Goal: Information Seeking & Learning: Check status

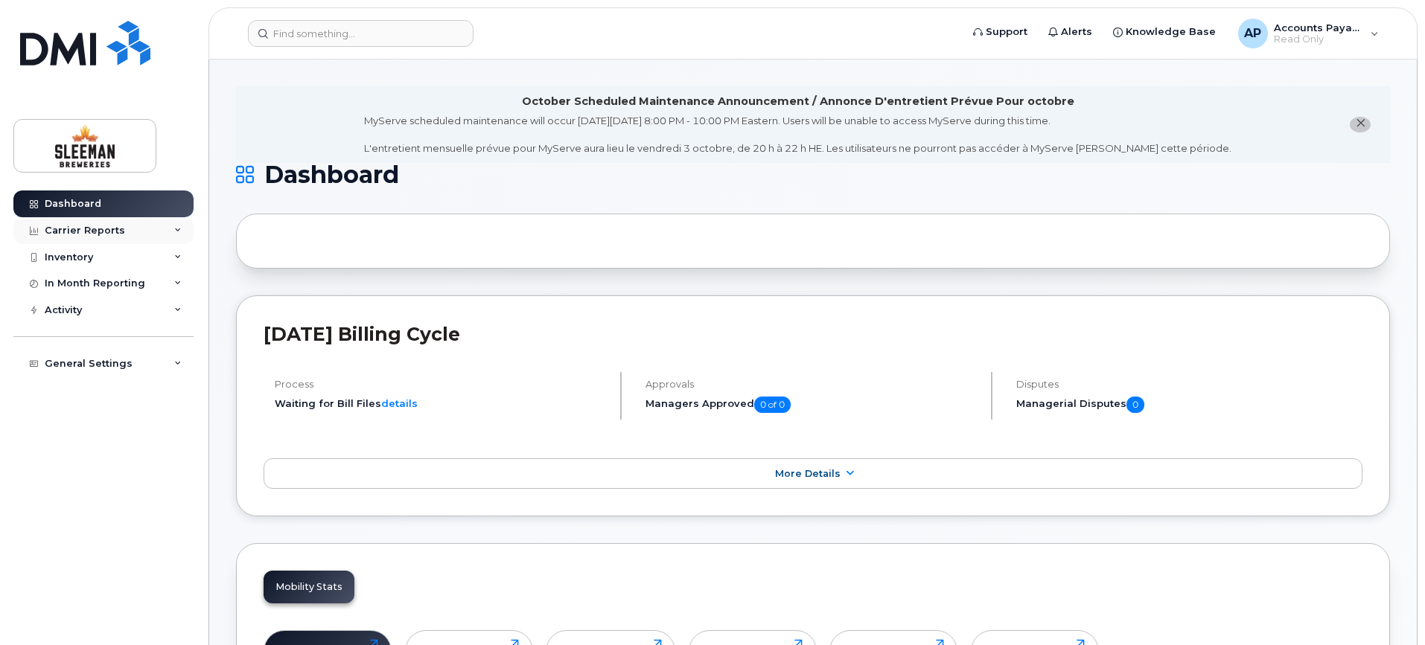
click at [95, 232] on div "Carrier Reports" at bounding box center [85, 231] width 80 height 12
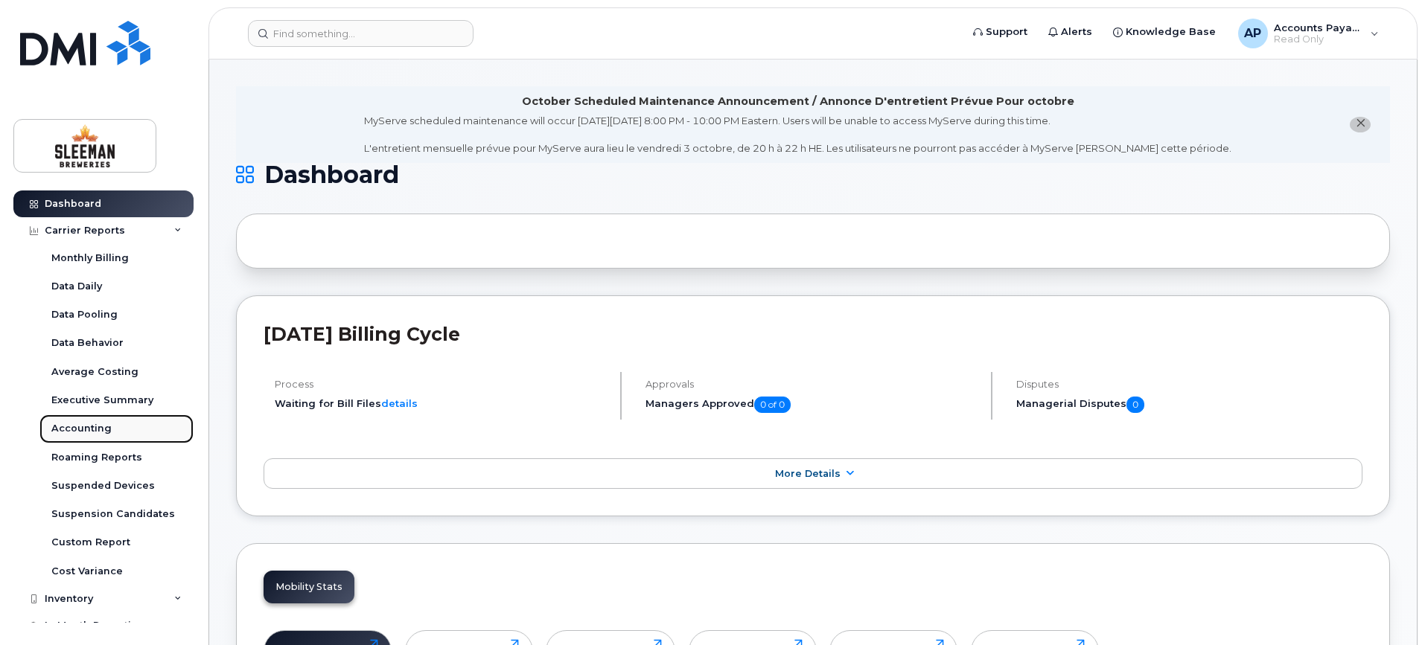
click at [93, 431] on div "Accounting" at bounding box center [81, 428] width 60 height 13
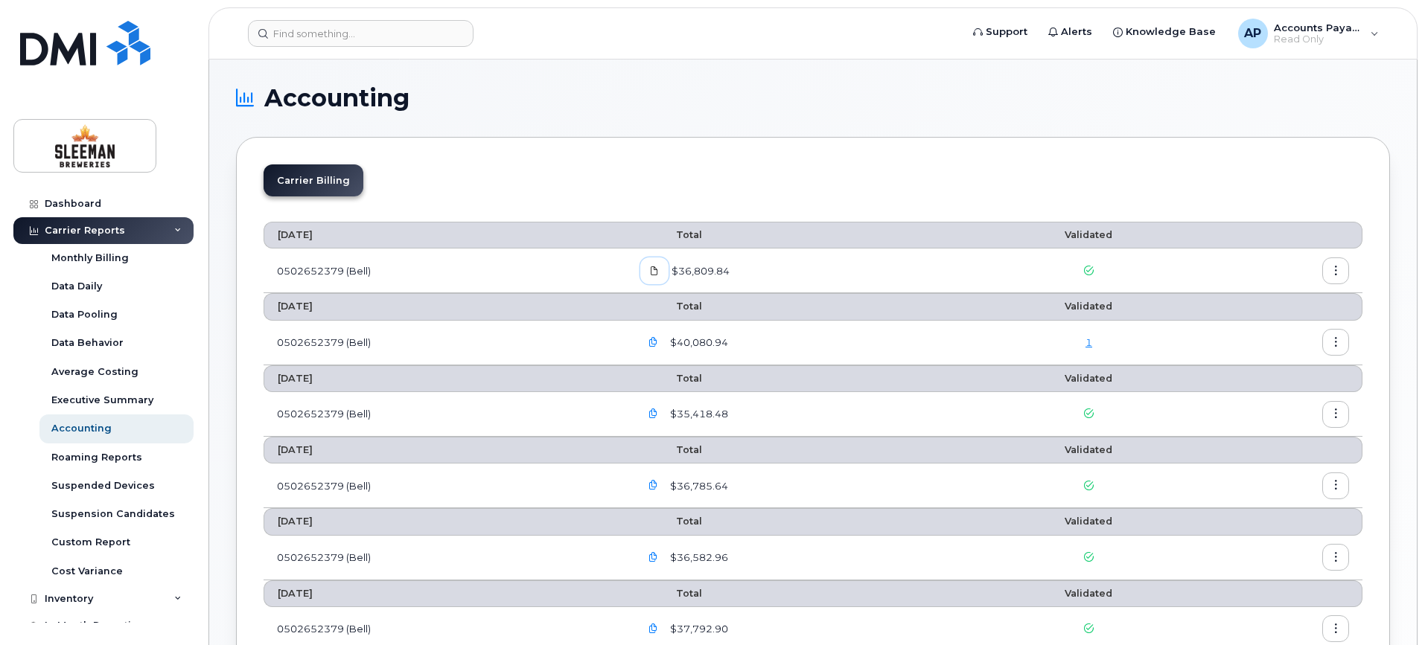
click at [656, 272] on icon at bounding box center [654, 271] width 9 height 9
click at [1331, 272] on icon "button" at bounding box center [1336, 272] width 10 height 10
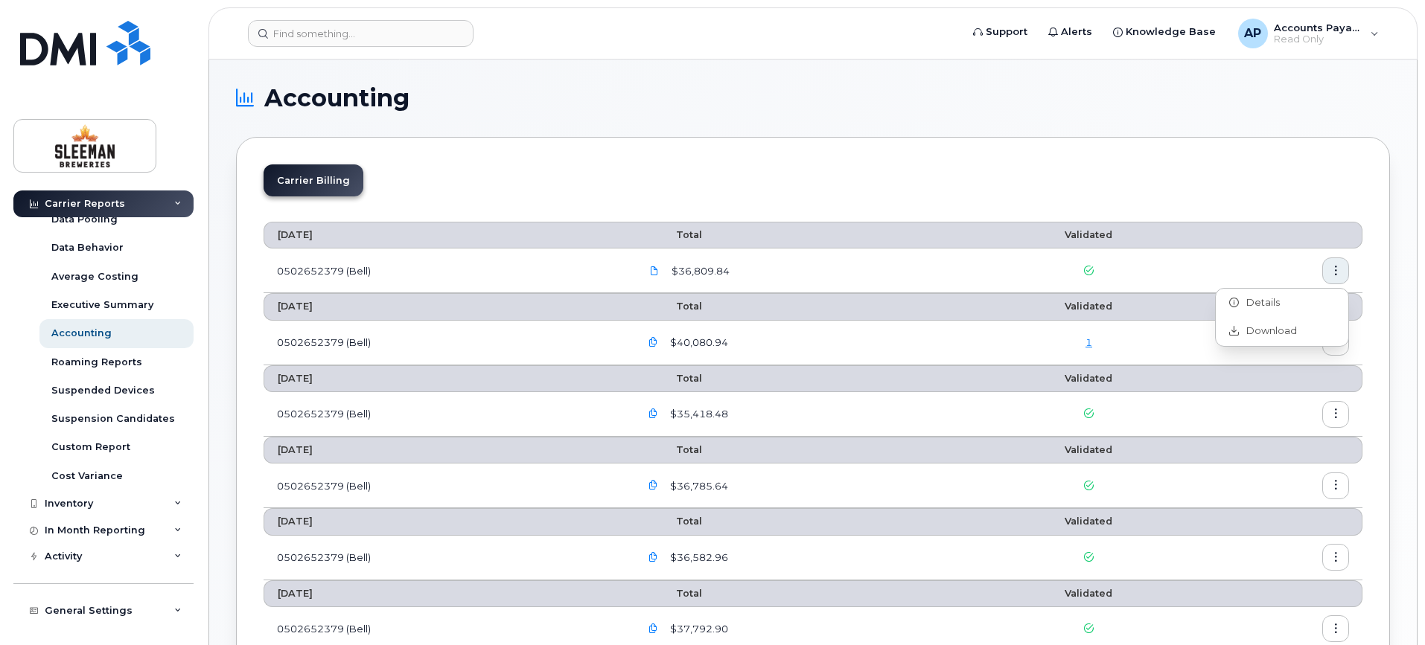
scroll to position [96, 0]
click at [89, 532] on div "In Month Reporting" at bounding box center [95, 530] width 101 height 12
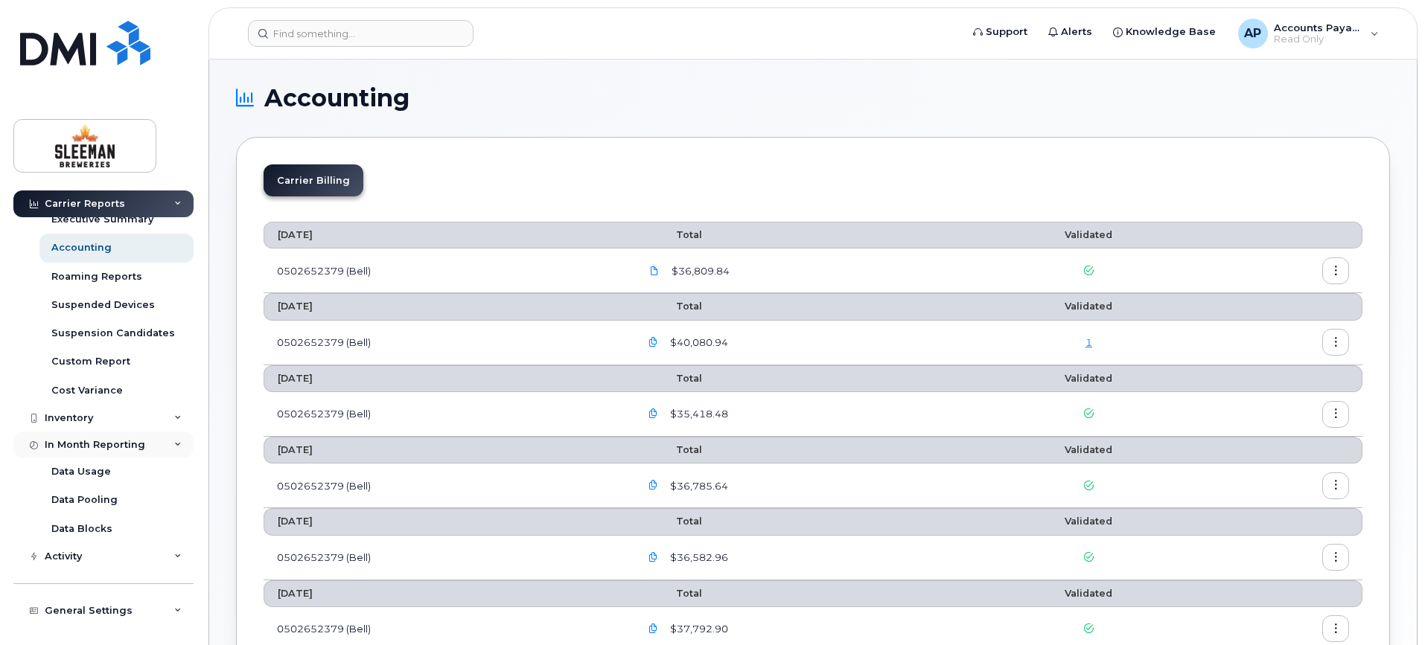
scroll to position [182, 0]
click at [89, 477] on div "Data Usage" at bounding box center [81, 471] width 60 height 13
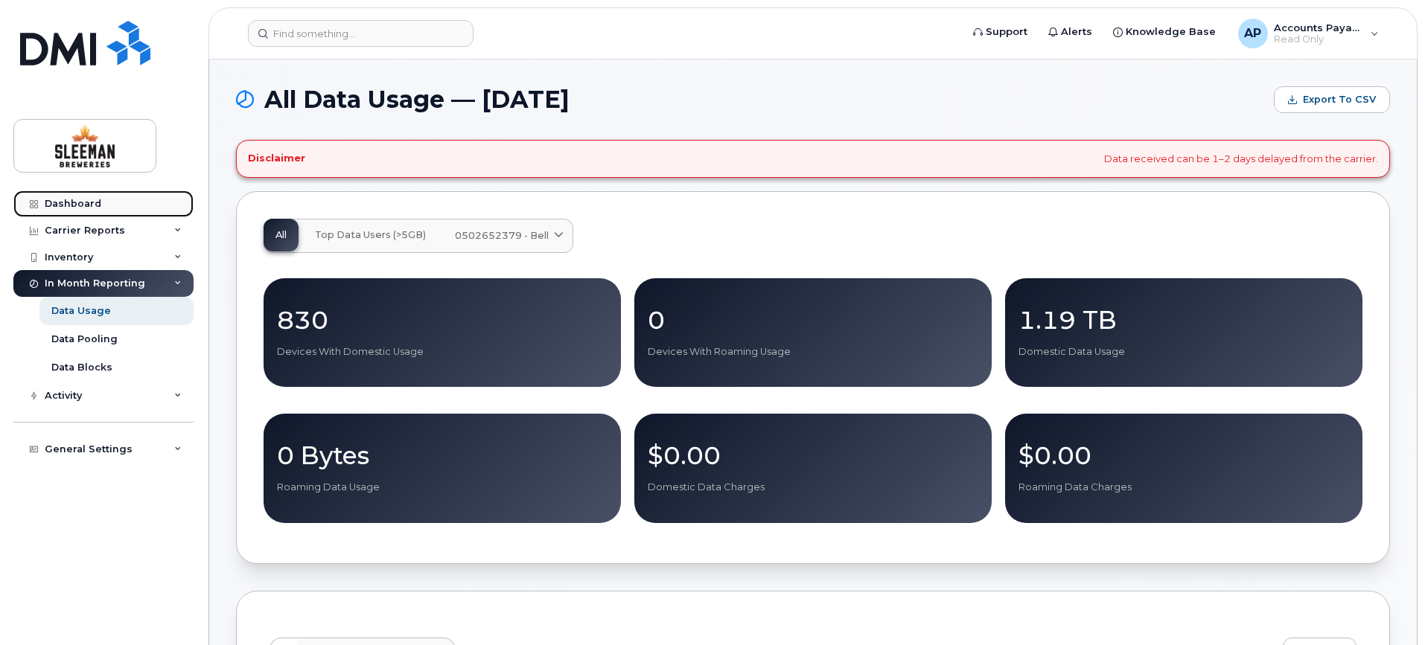
click at [69, 205] on div "Dashboard" at bounding box center [73, 204] width 57 height 12
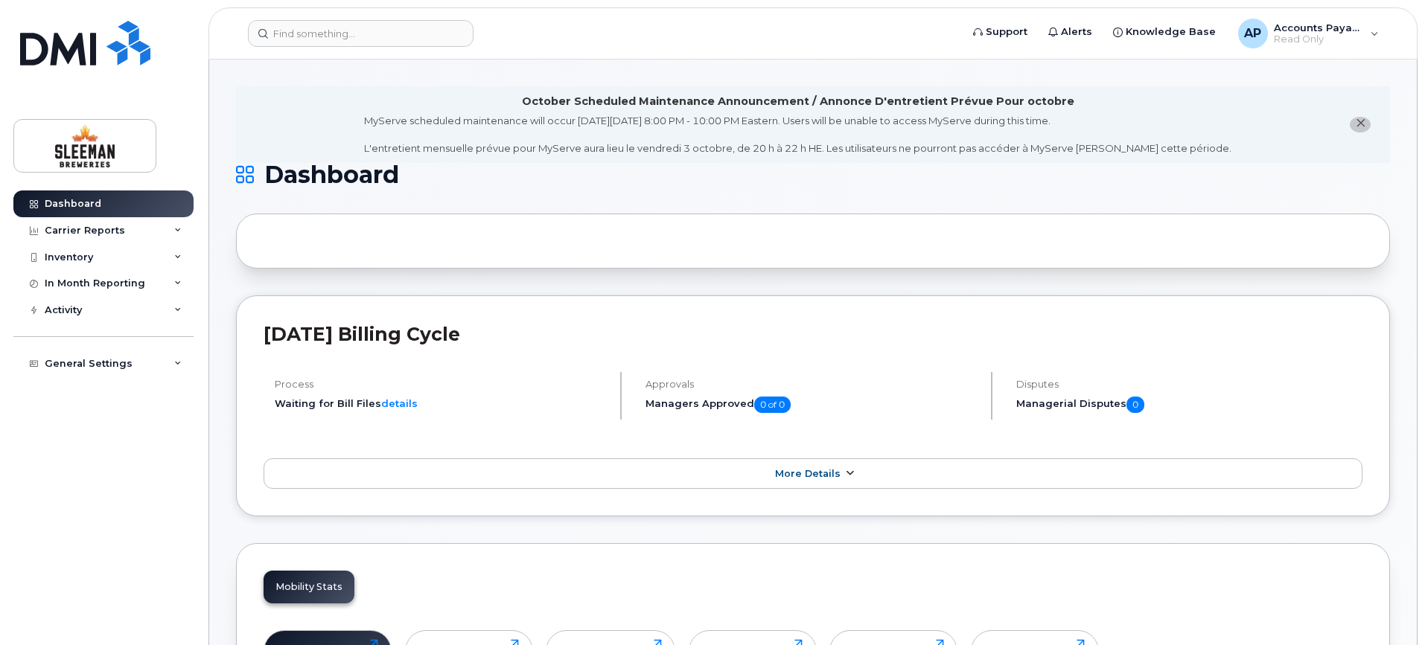
click at [815, 477] on span "More Details" at bounding box center [808, 473] width 66 height 11
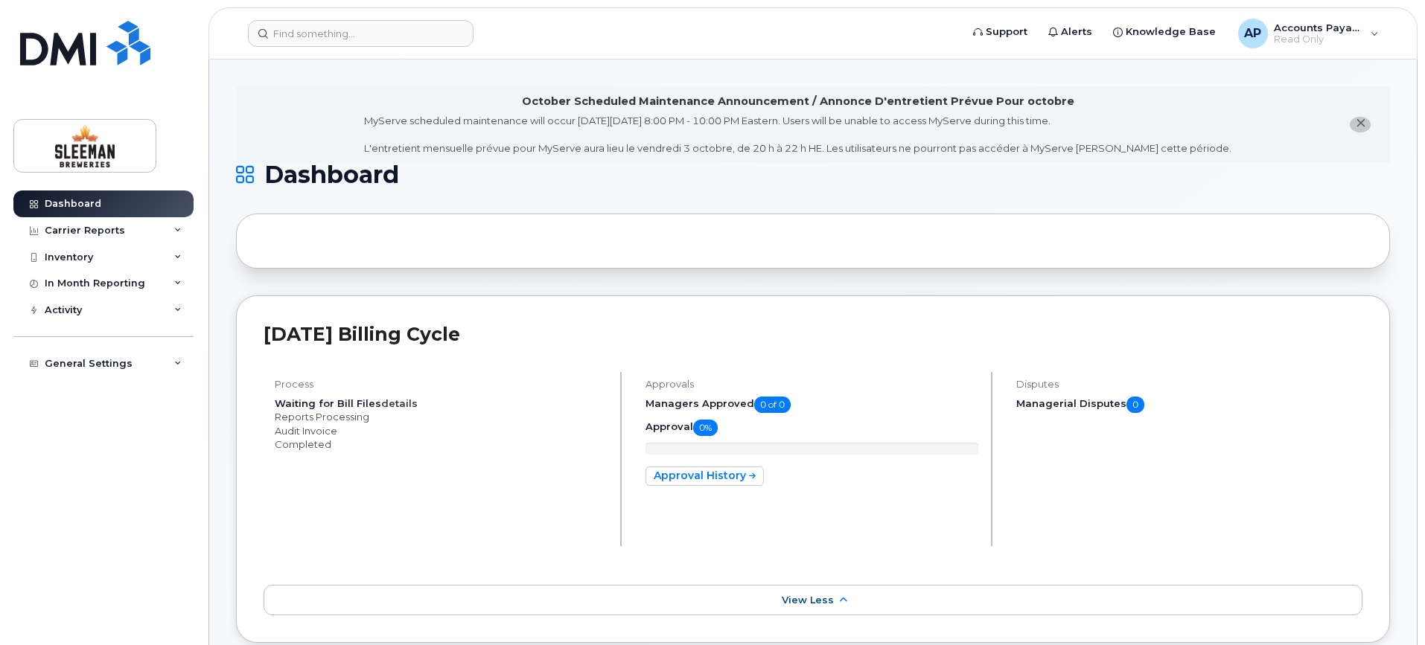
click at [398, 401] on link "details" at bounding box center [399, 404] width 36 height 12
click at [87, 235] on div "Carrier Reports" at bounding box center [85, 231] width 80 height 12
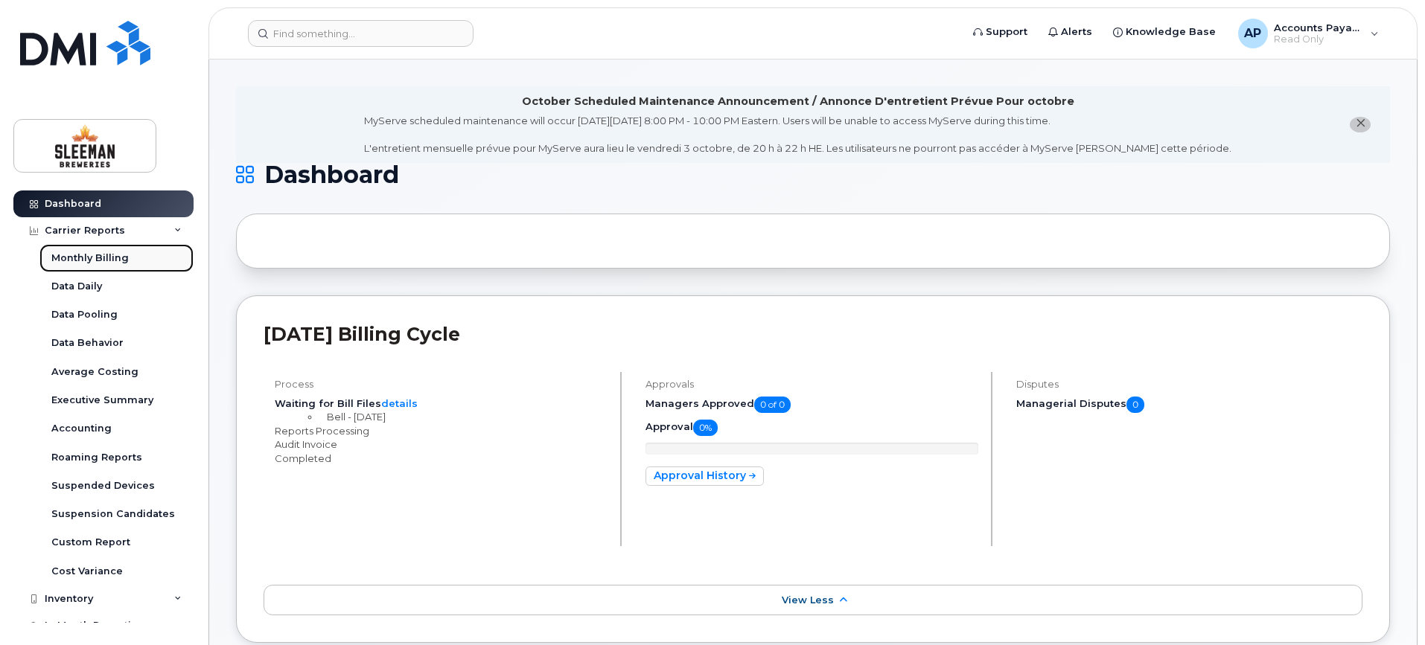
click at [70, 259] on div "Monthly Billing" at bounding box center [89, 258] width 77 height 13
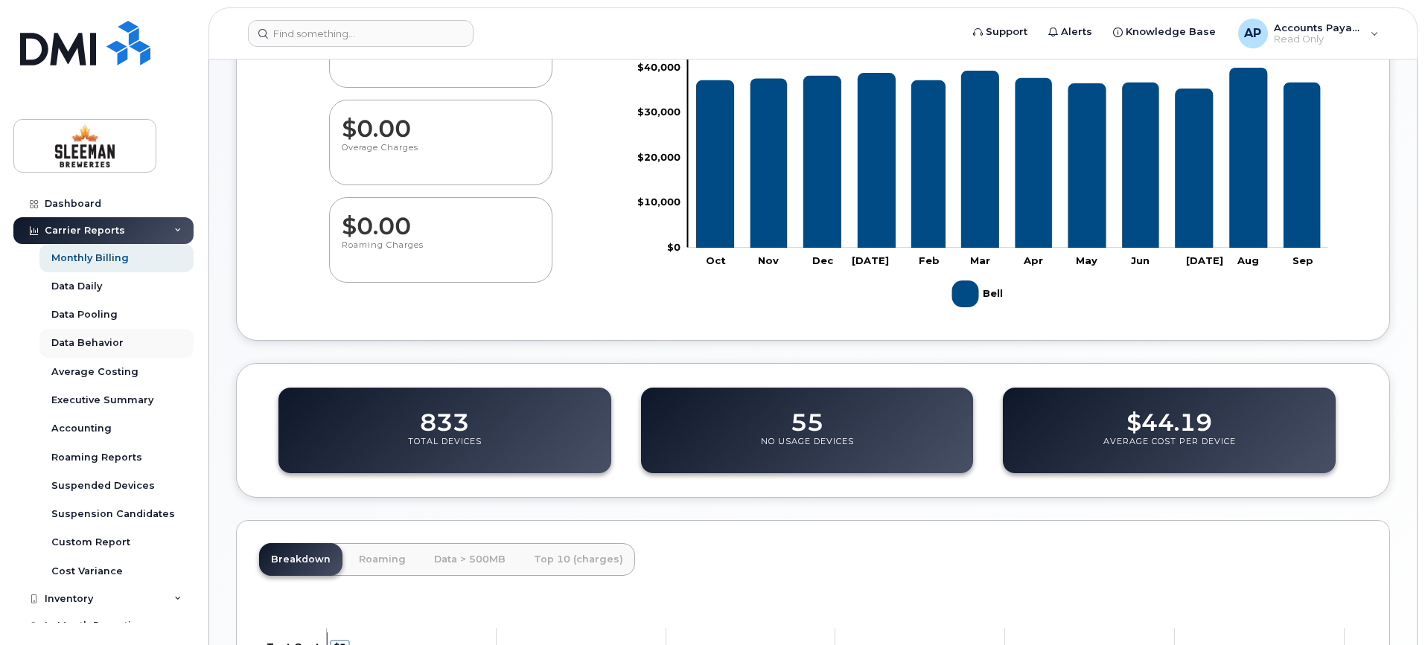
scroll to position [74, 0]
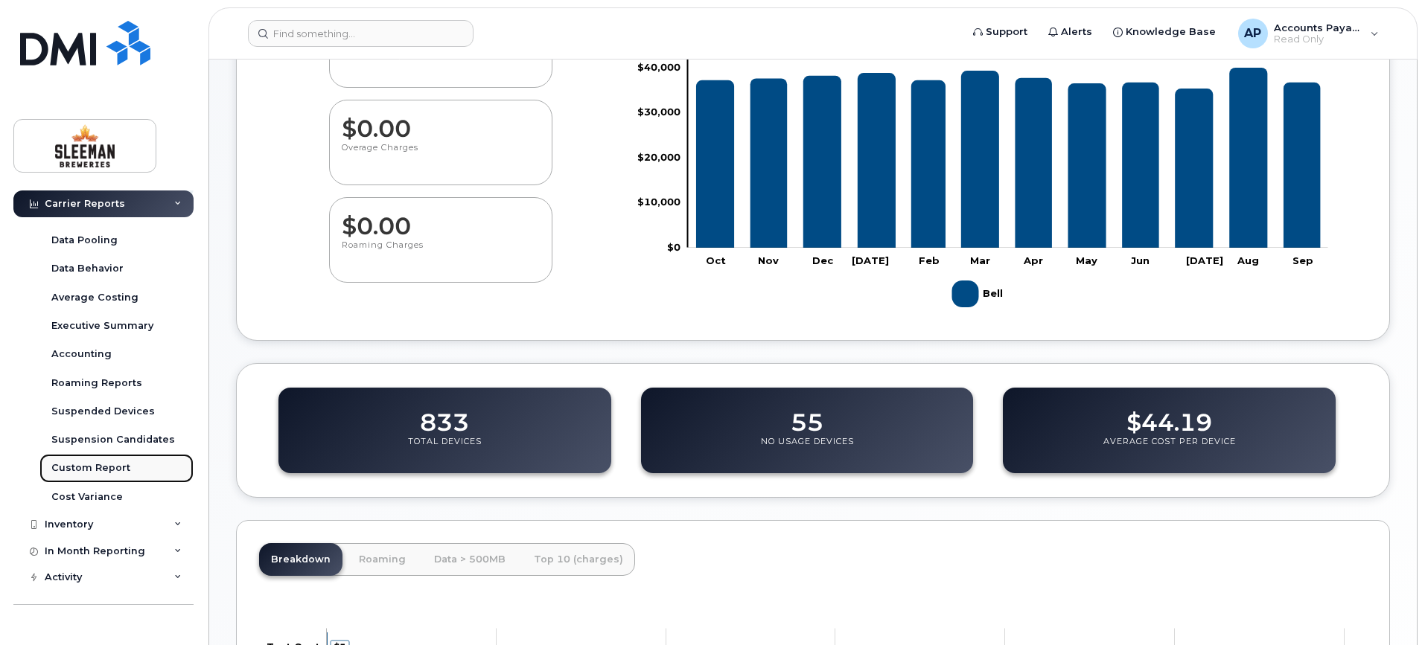
click at [101, 468] on div "Custom Report" at bounding box center [90, 468] width 79 height 13
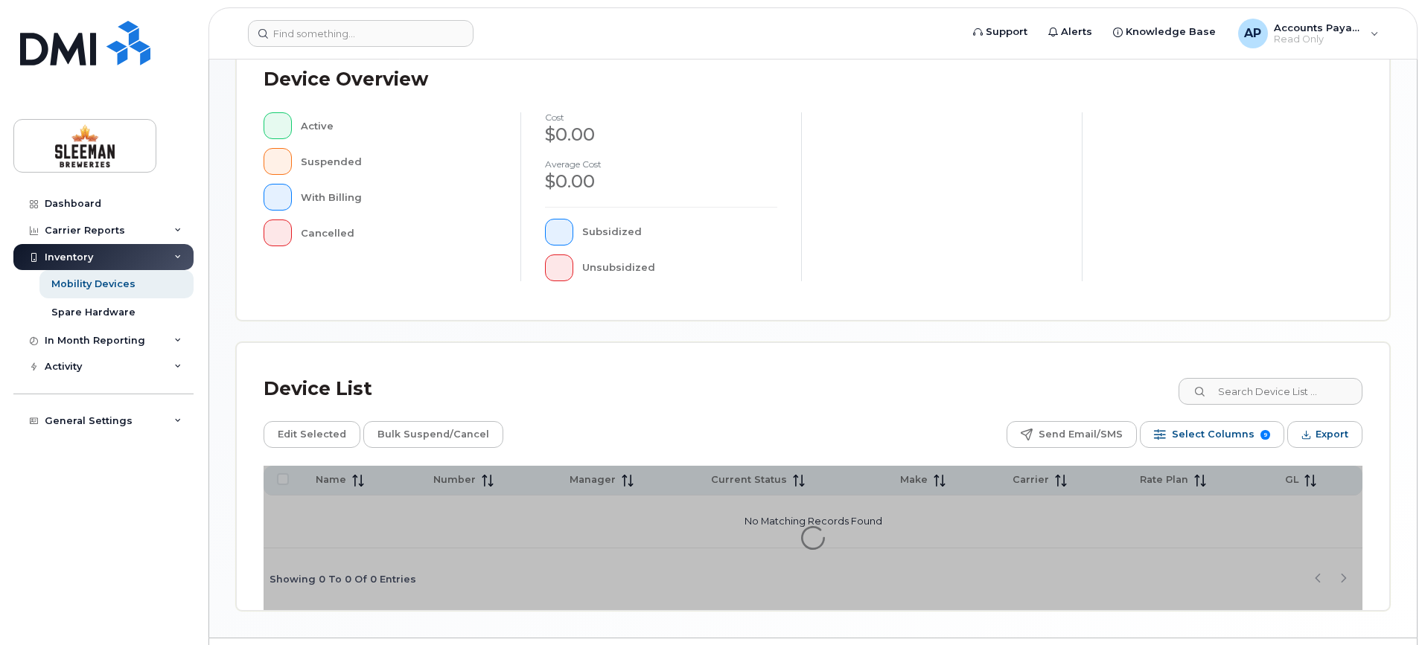
scroll to position [378, 0]
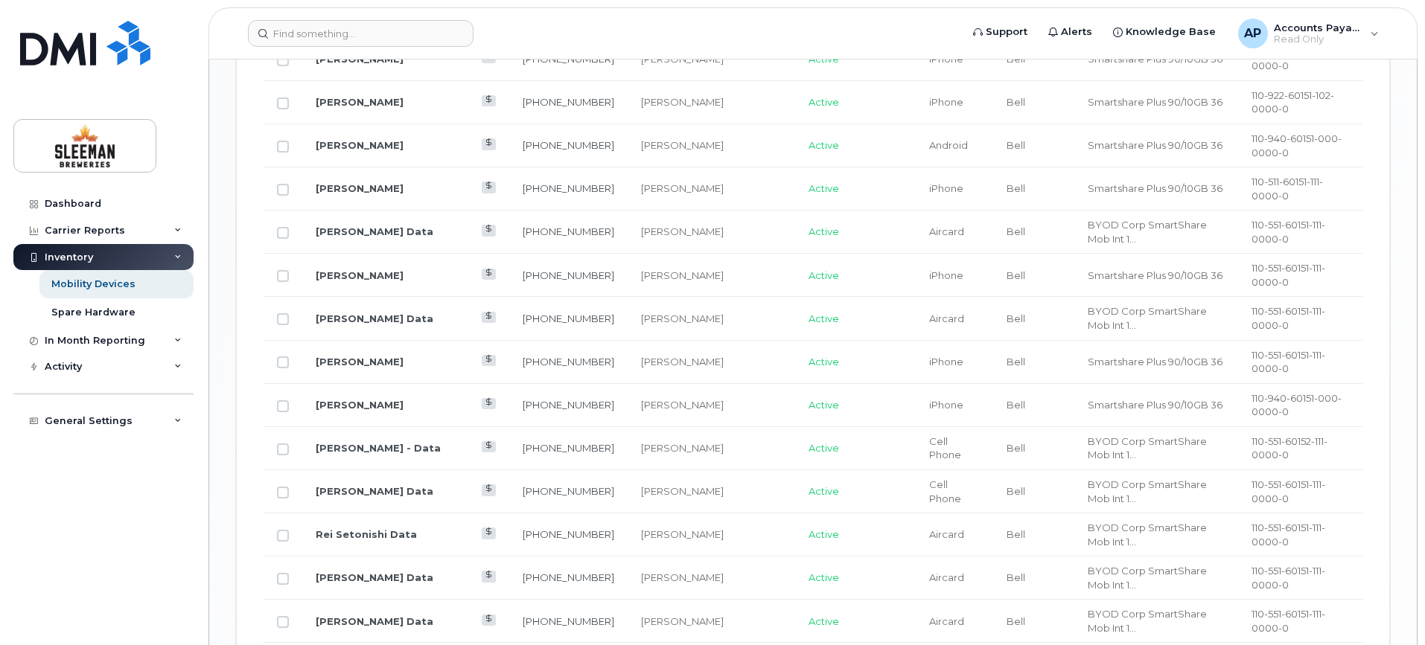
scroll to position [1875, 0]
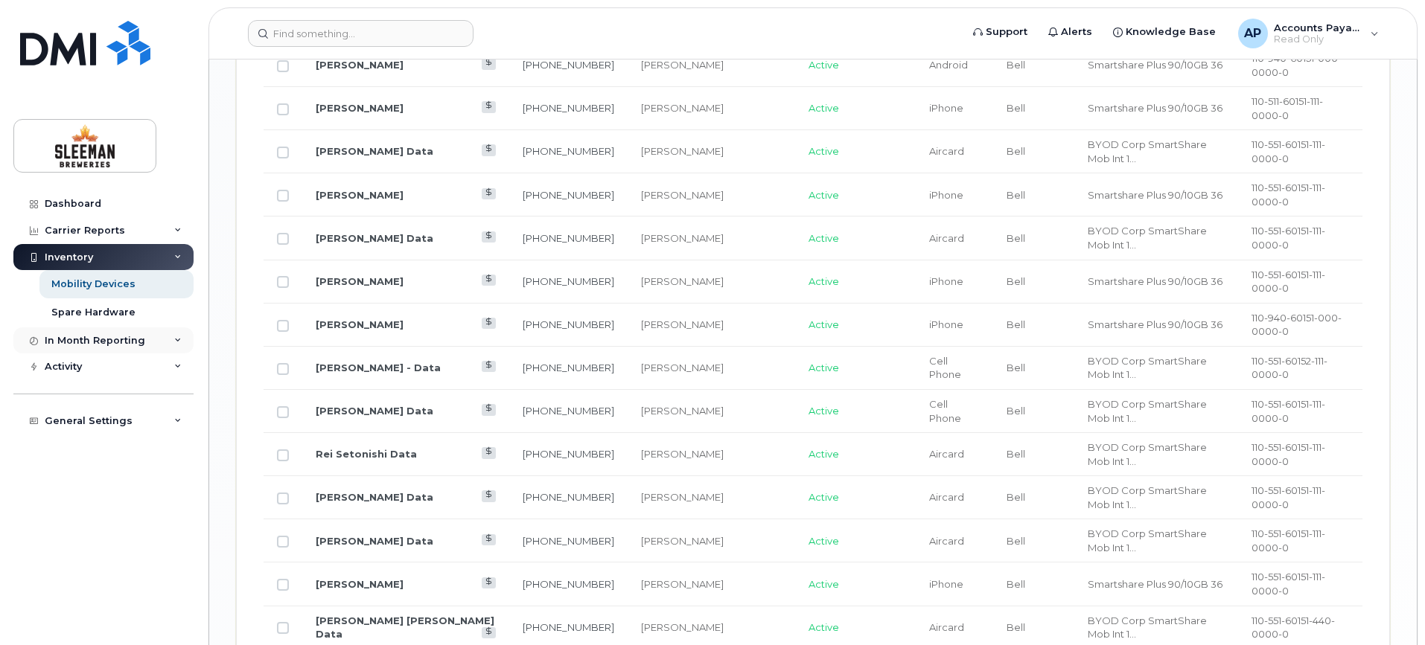
click at [178, 341] on icon at bounding box center [177, 340] width 7 height 7
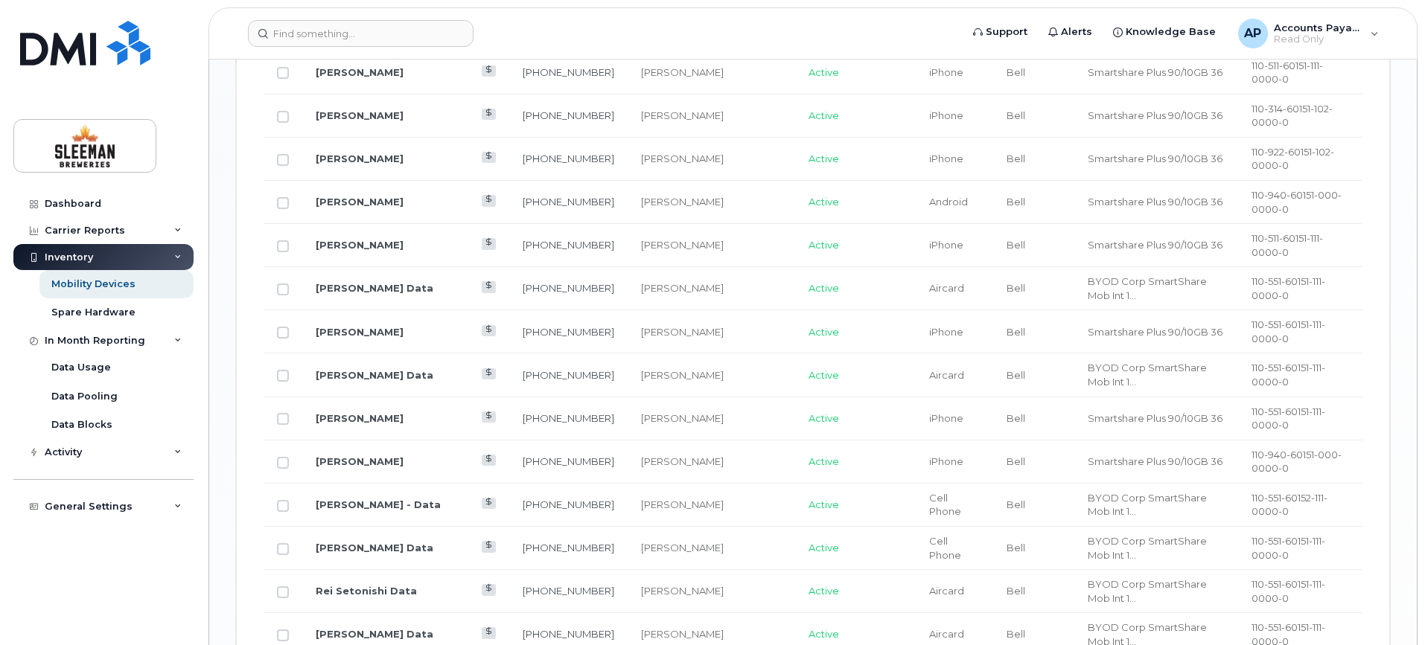
scroll to position [1578, 0]
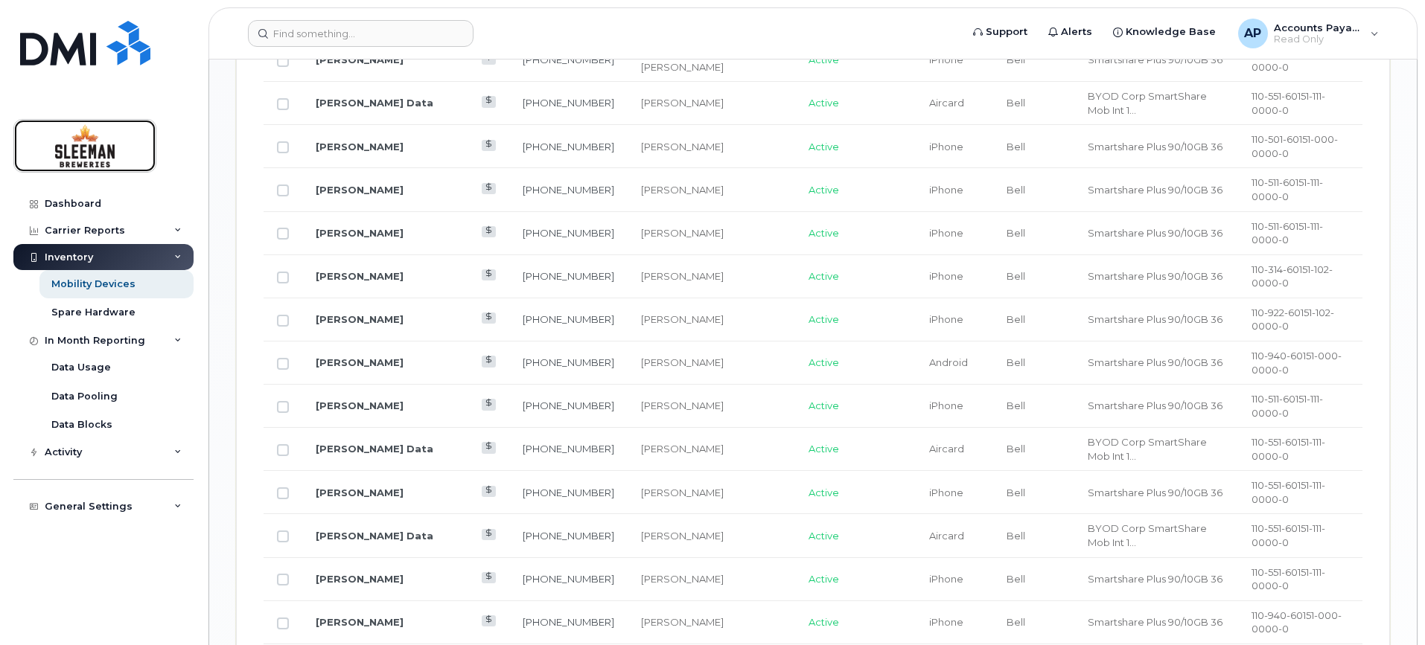
click at [70, 160] on img at bounding box center [85, 145] width 115 height 43
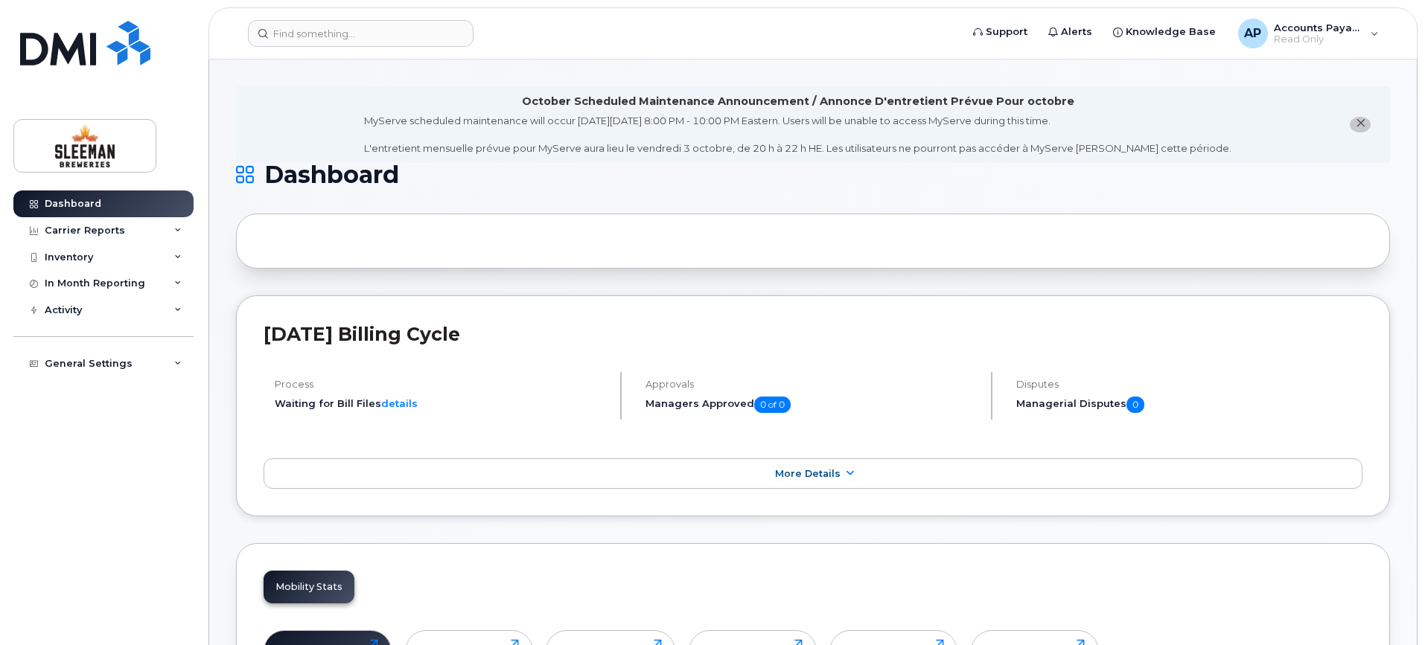
scroll to position [223, 0]
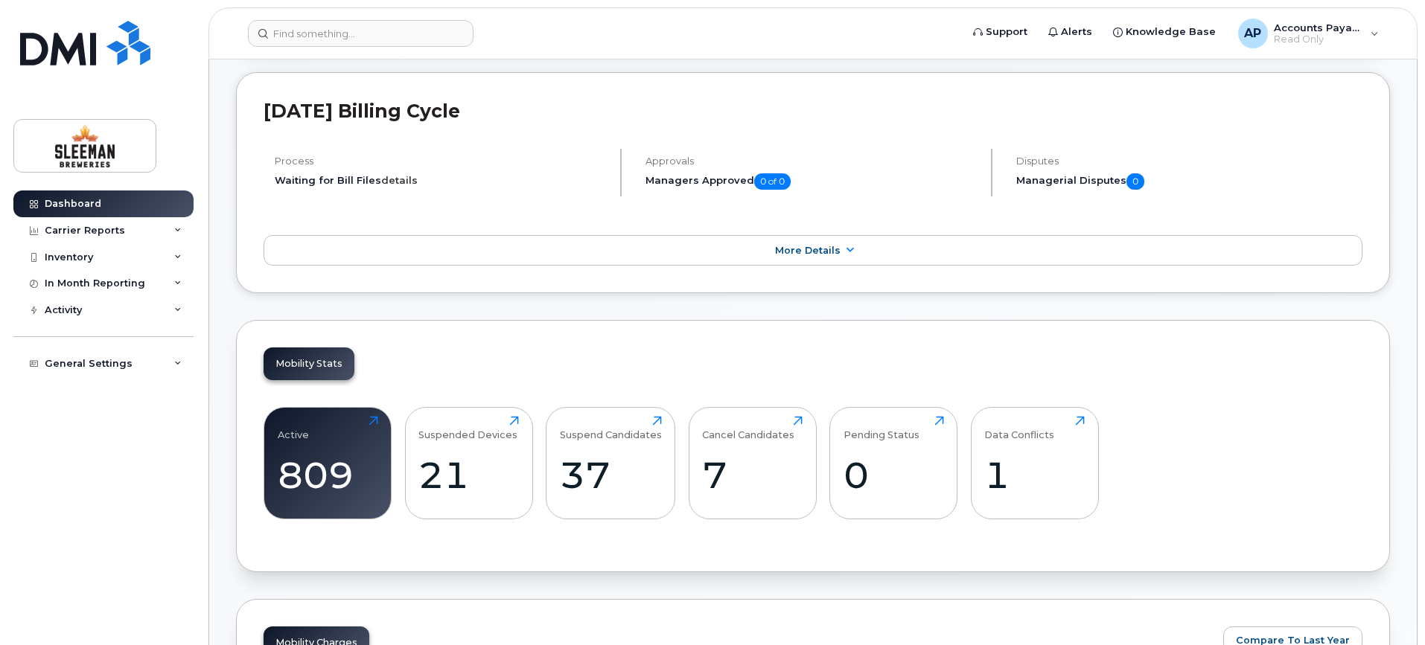
click at [390, 183] on link "details" at bounding box center [399, 180] width 36 height 12
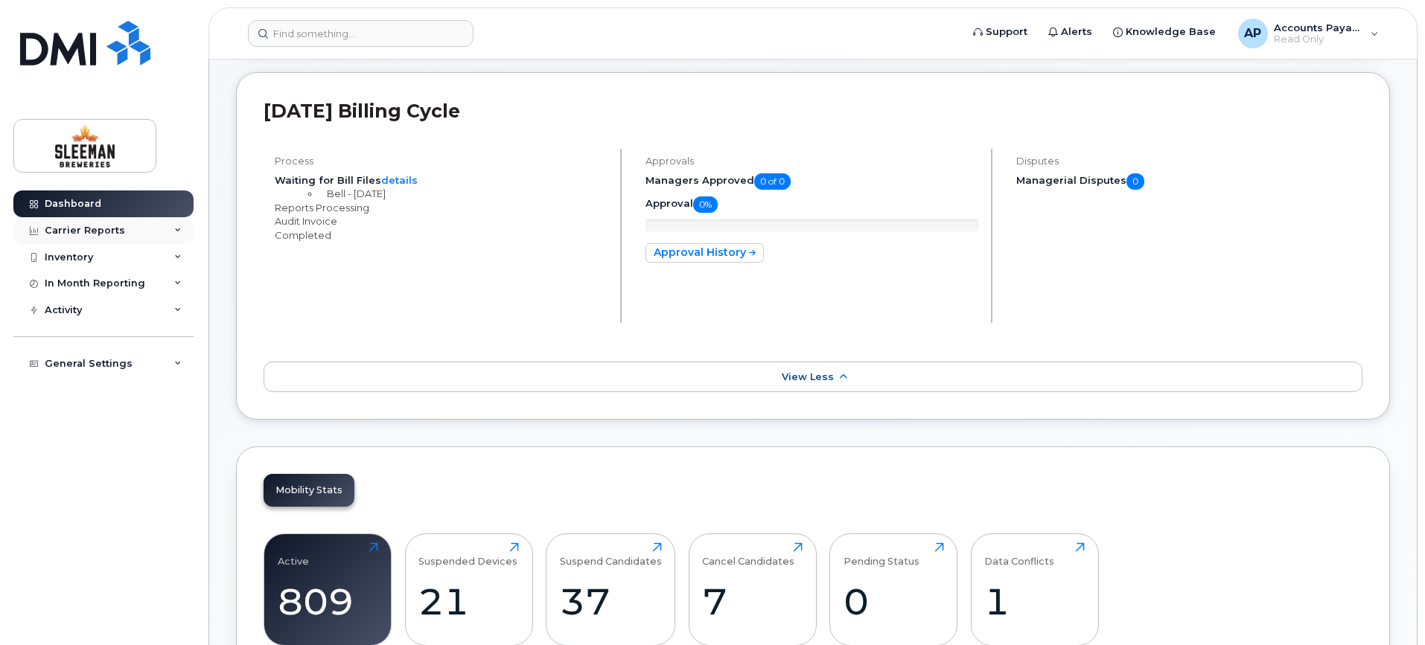
click at [179, 229] on icon at bounding box center [177, 230] width 7 height 7
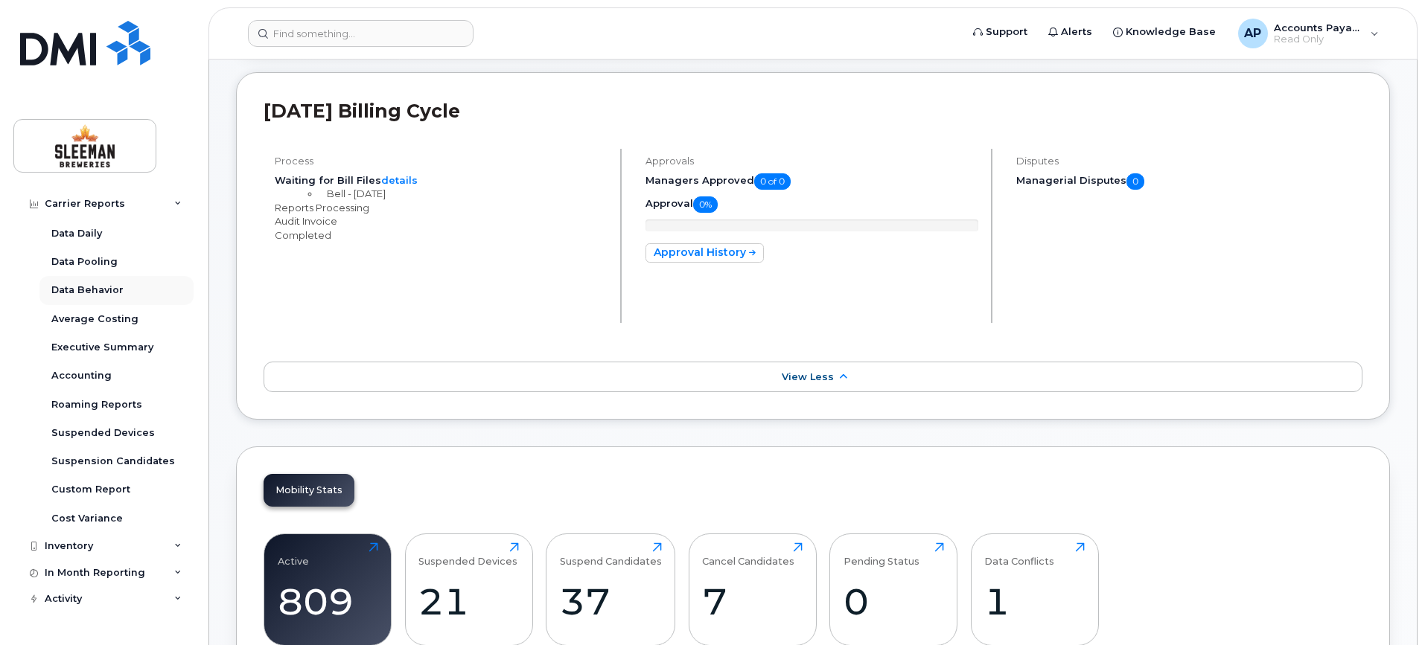
scroll to position [74, 0]
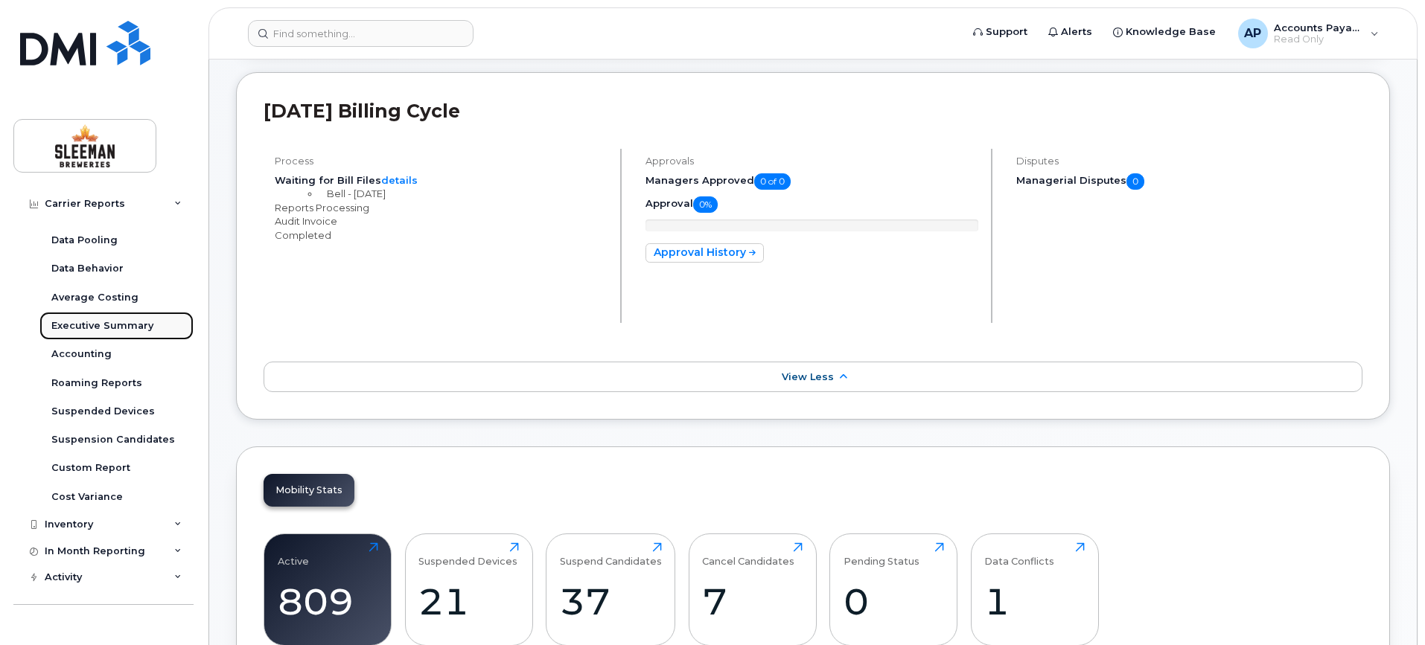
click at [108, 323] on div "Executive Summary" at bounding box center [102, 325] width 102 height 13
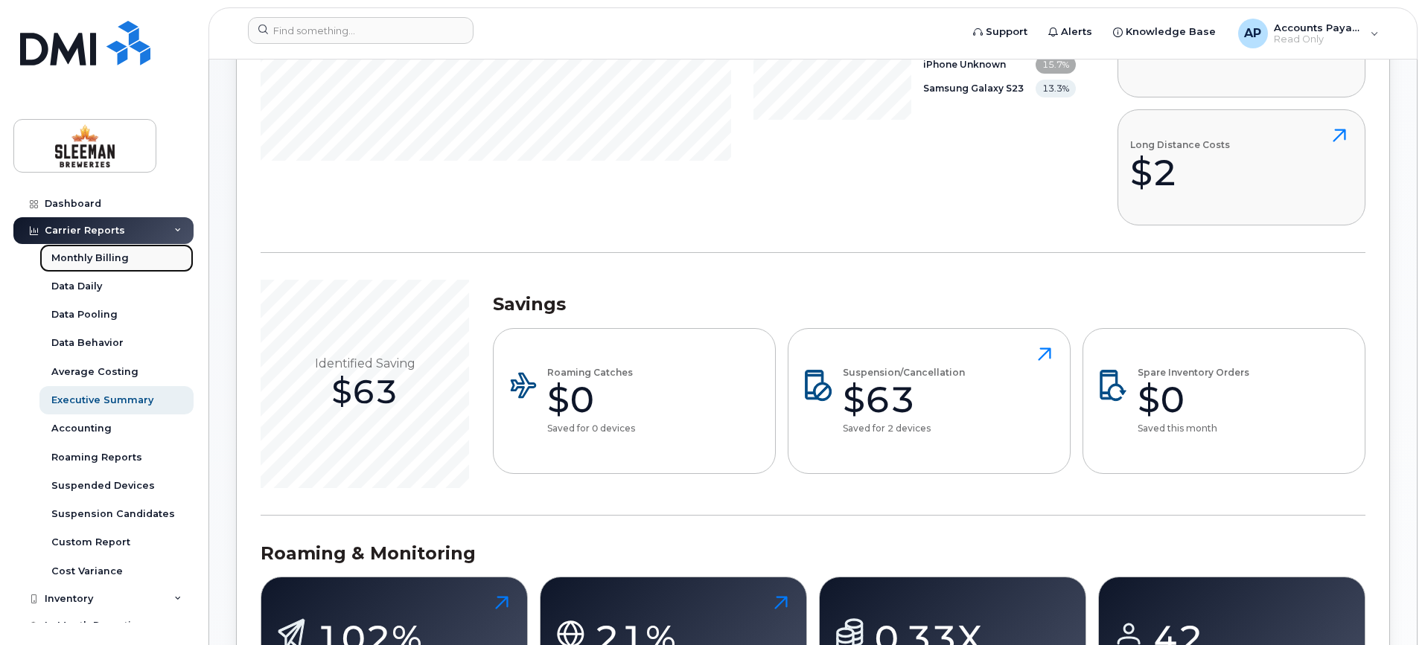
click at [89, 261] on div "Monthly Billing" at bounding box center [89, 258] width 77 height 13
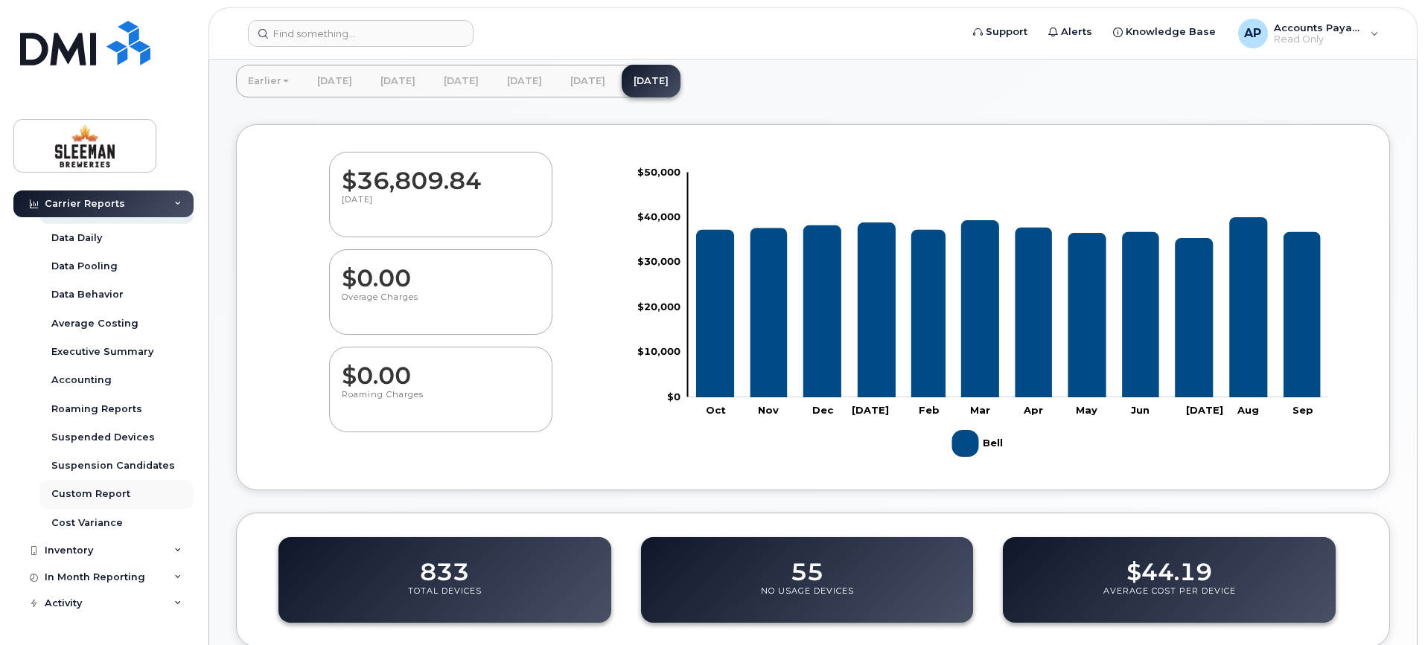
scroll to position [96, 0]
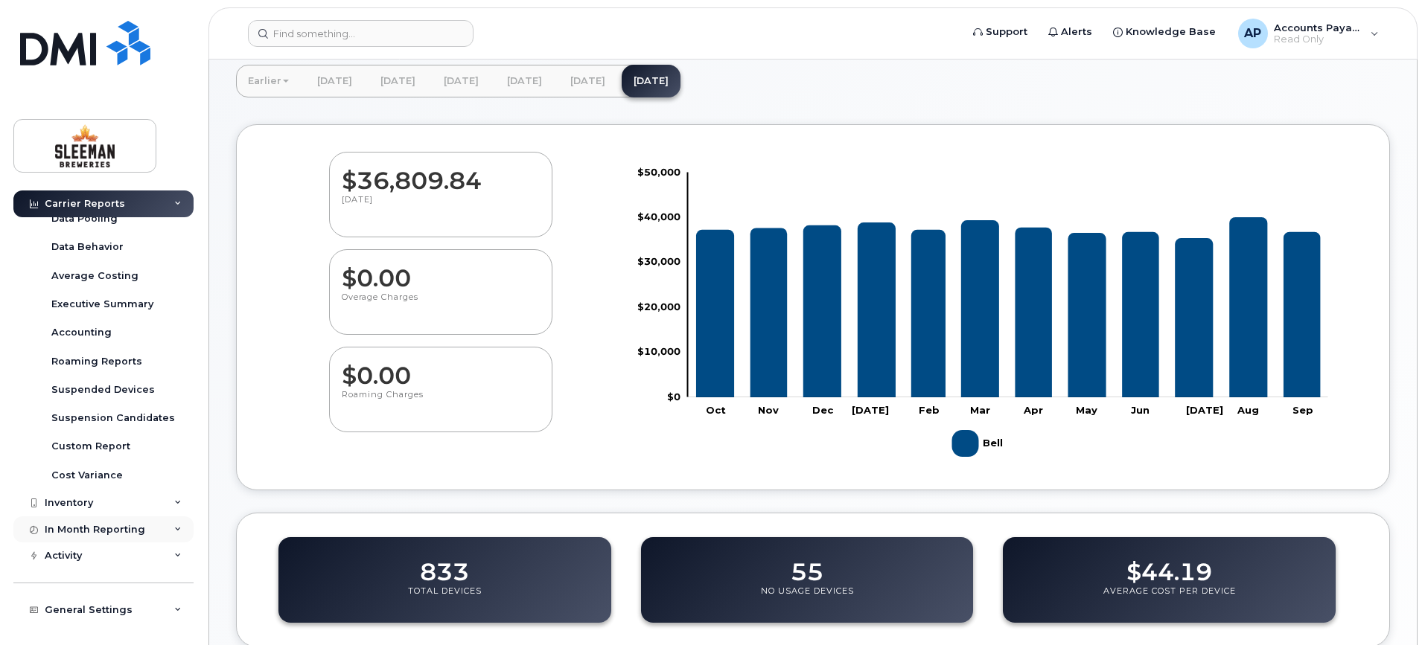
click at [97, 532] on div "In Month Reporting" at bounding box center [95, 530] width 101 height 12
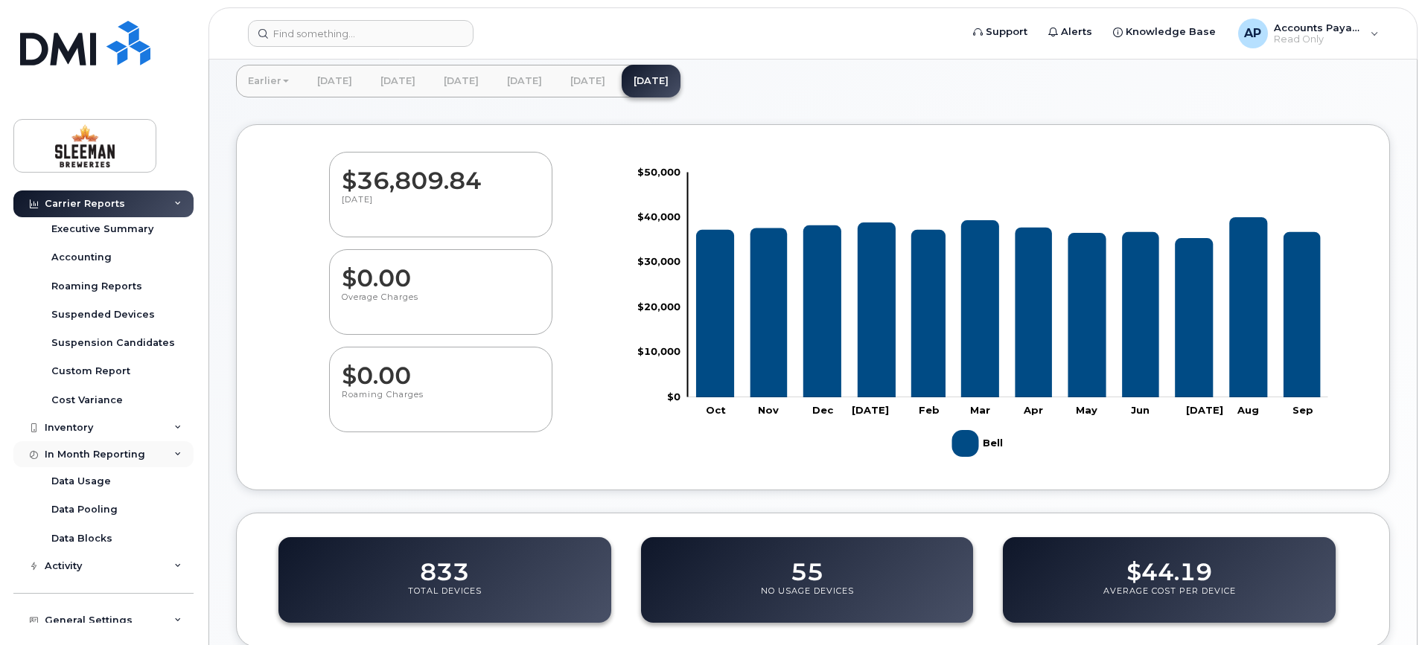
scroll to position [182, 0]
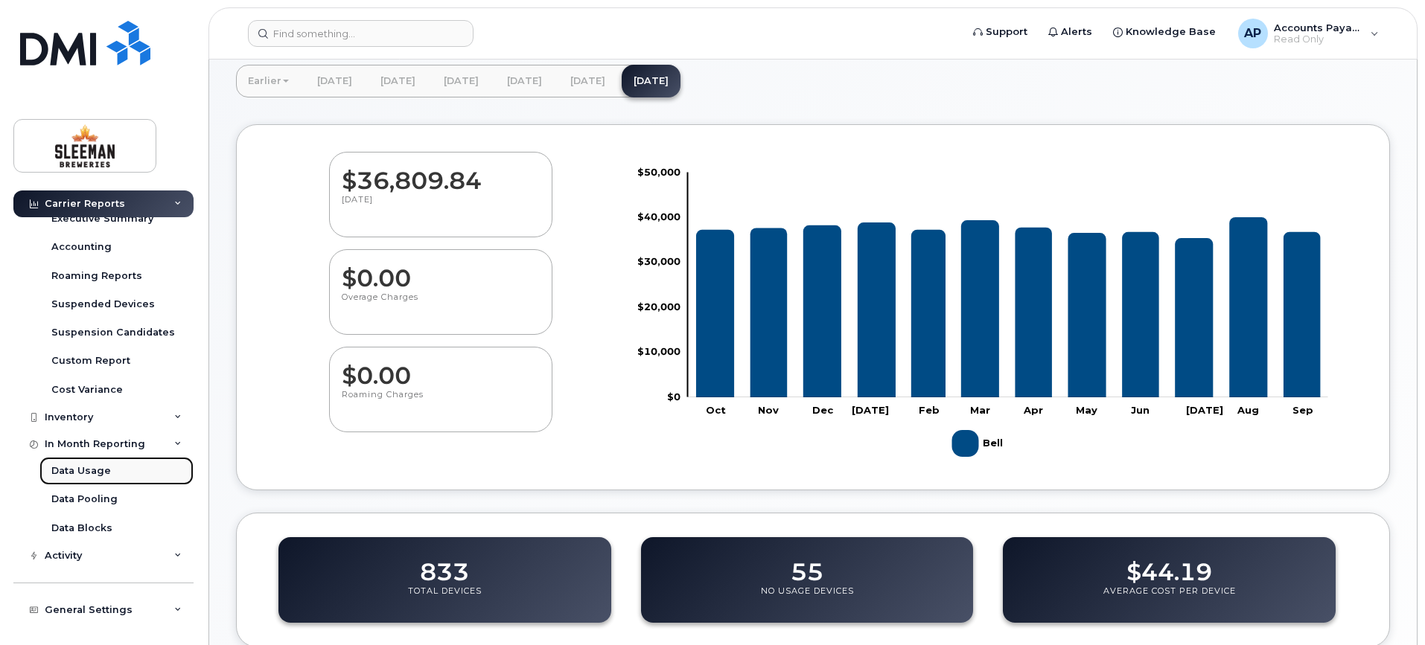
click at [79, 470] on div "Data Usage" at bounding box center [81, 471] width 60 height 13
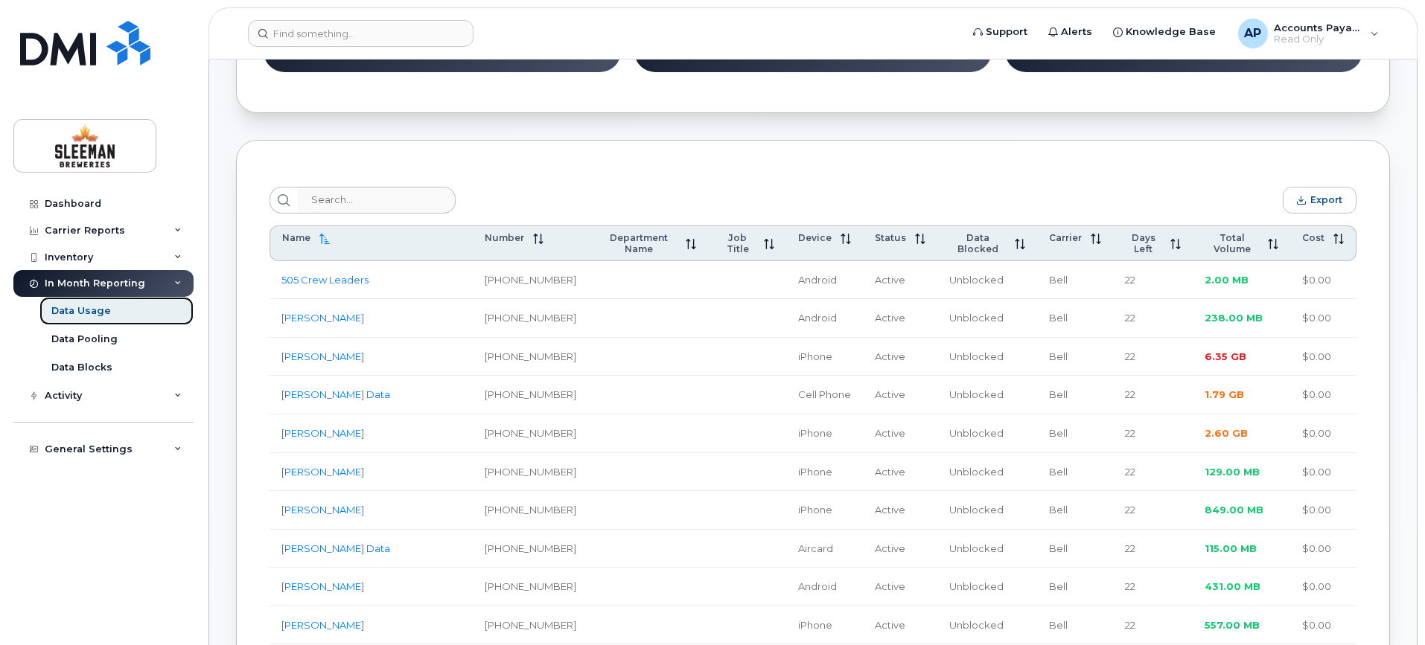
scroll to position [298, 0]
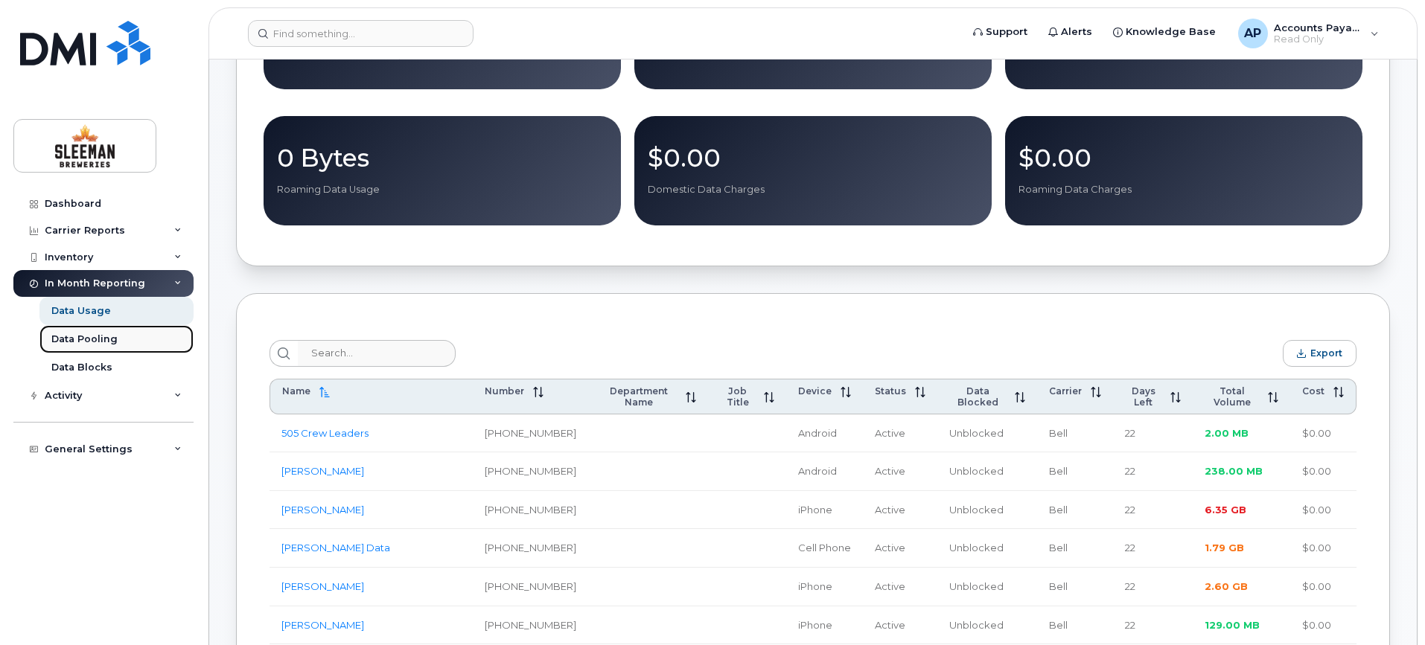
click at [91, 336] on div "Data Pooling" at bounding box center [84, 339] width 66 height 13
click at [71, 366] on div "Data Blocks" at bounding box center [81, 367] width 61 height 13
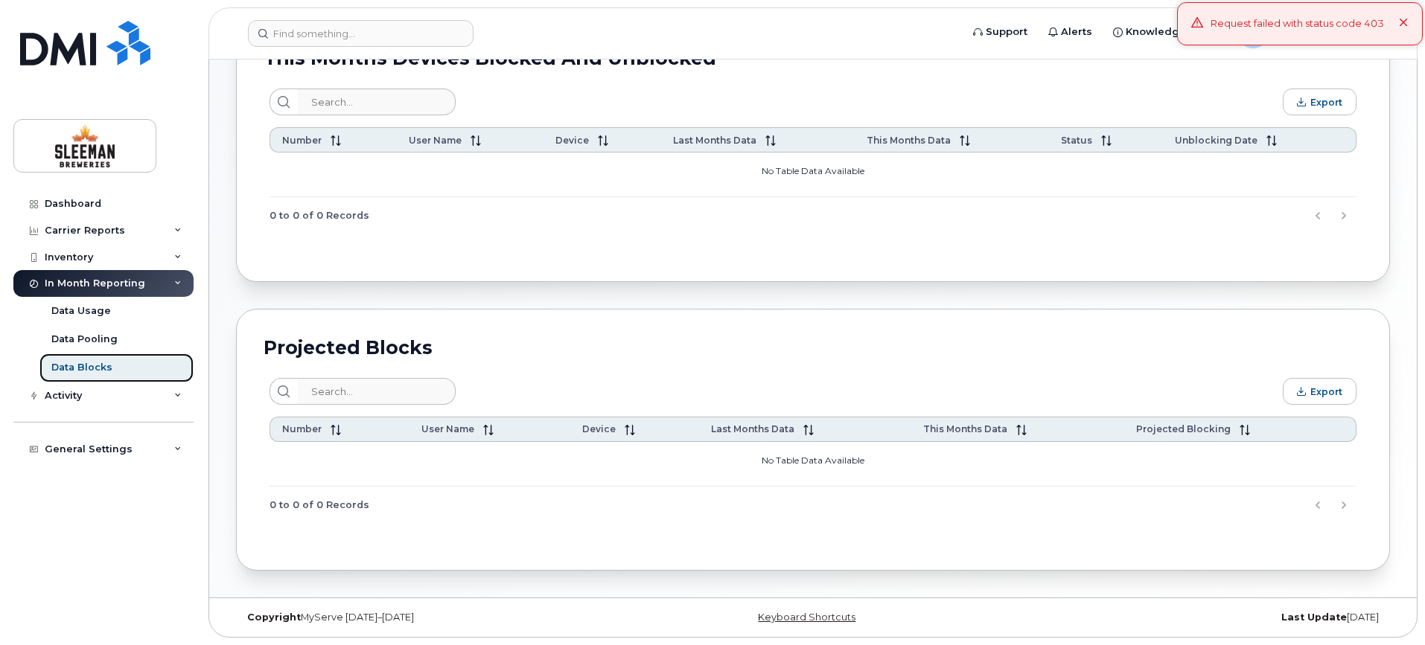
scroll to position [45, 0]
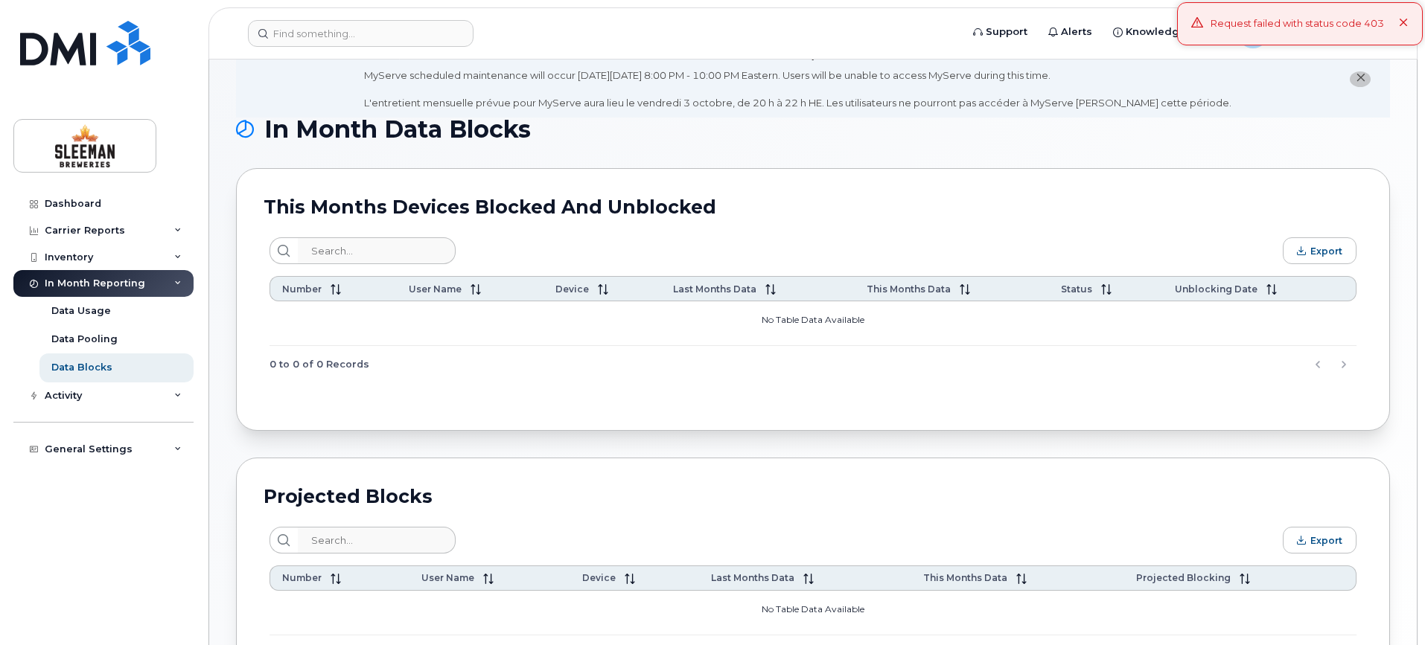
click at [180, 282] on icon at bounding box center [177, 283] width 7 height 7
click at [177, 395] on icon at bounding box center [177, 395] width 7 height 7
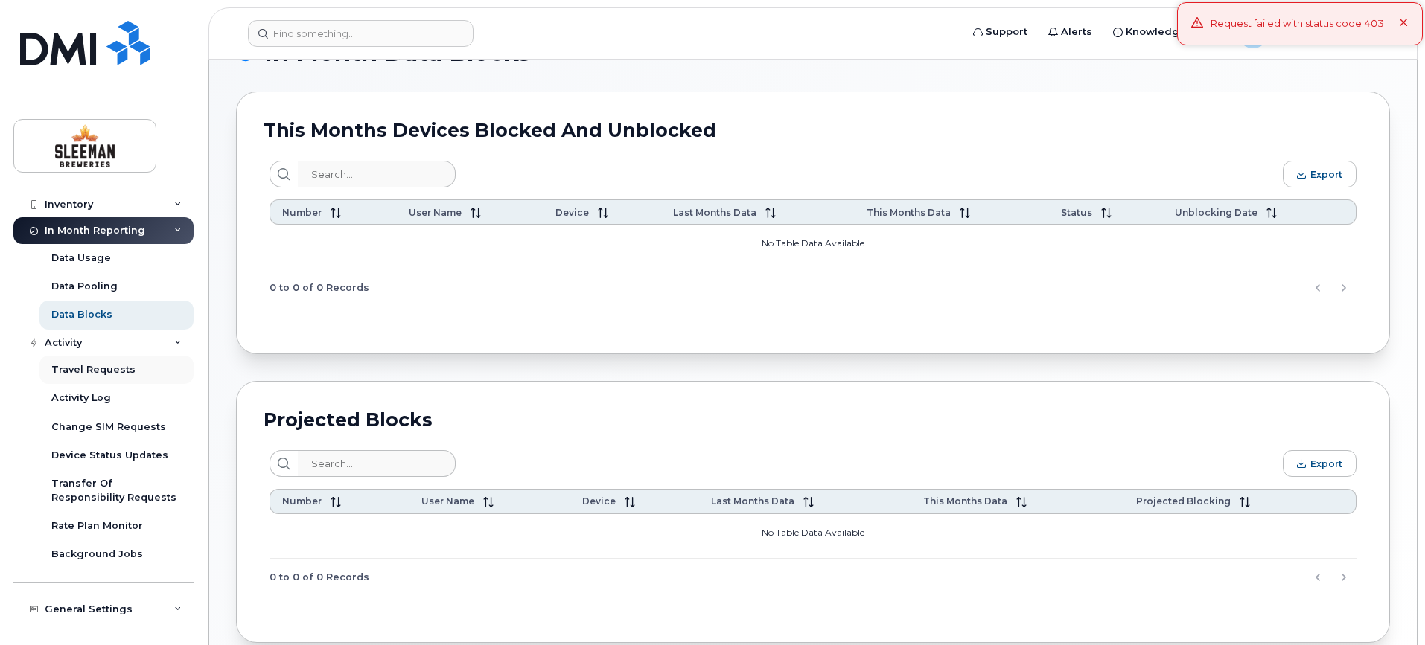
scroll to position [0, 0]
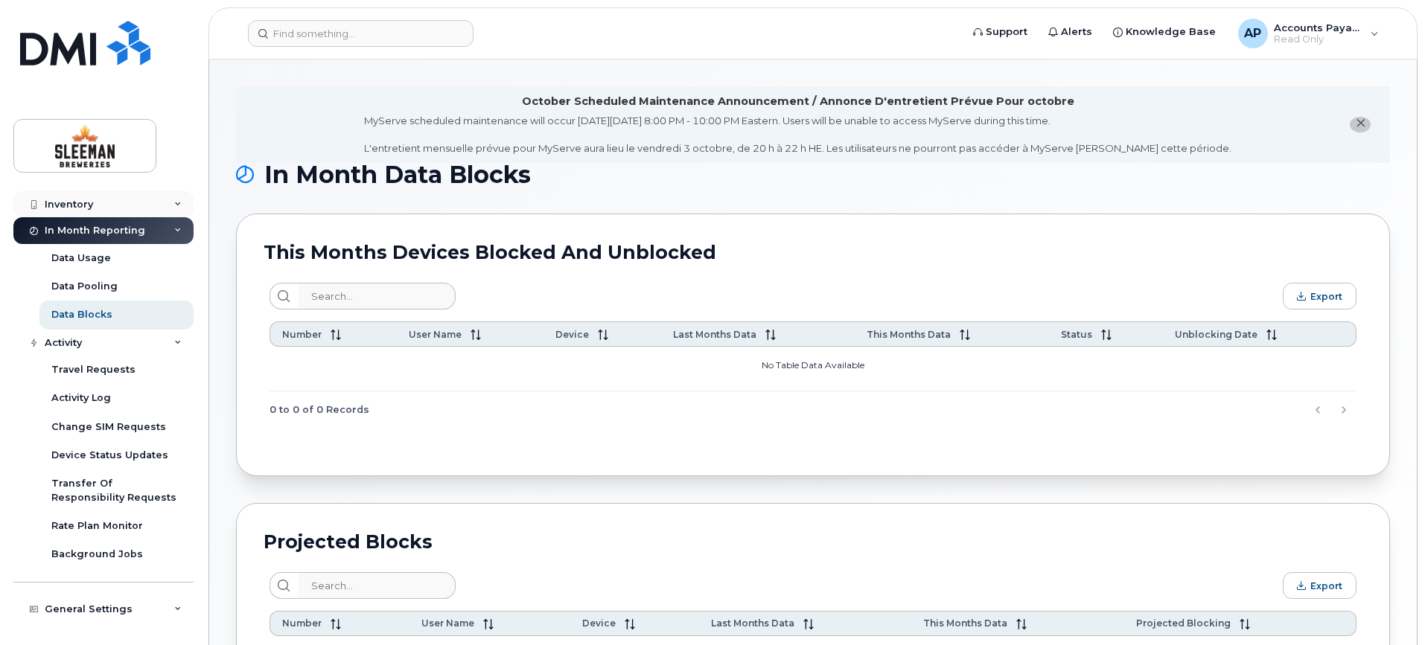
click at [90, 205] on div "Inventory" at bounding box center [69, 205] width 48 height 12
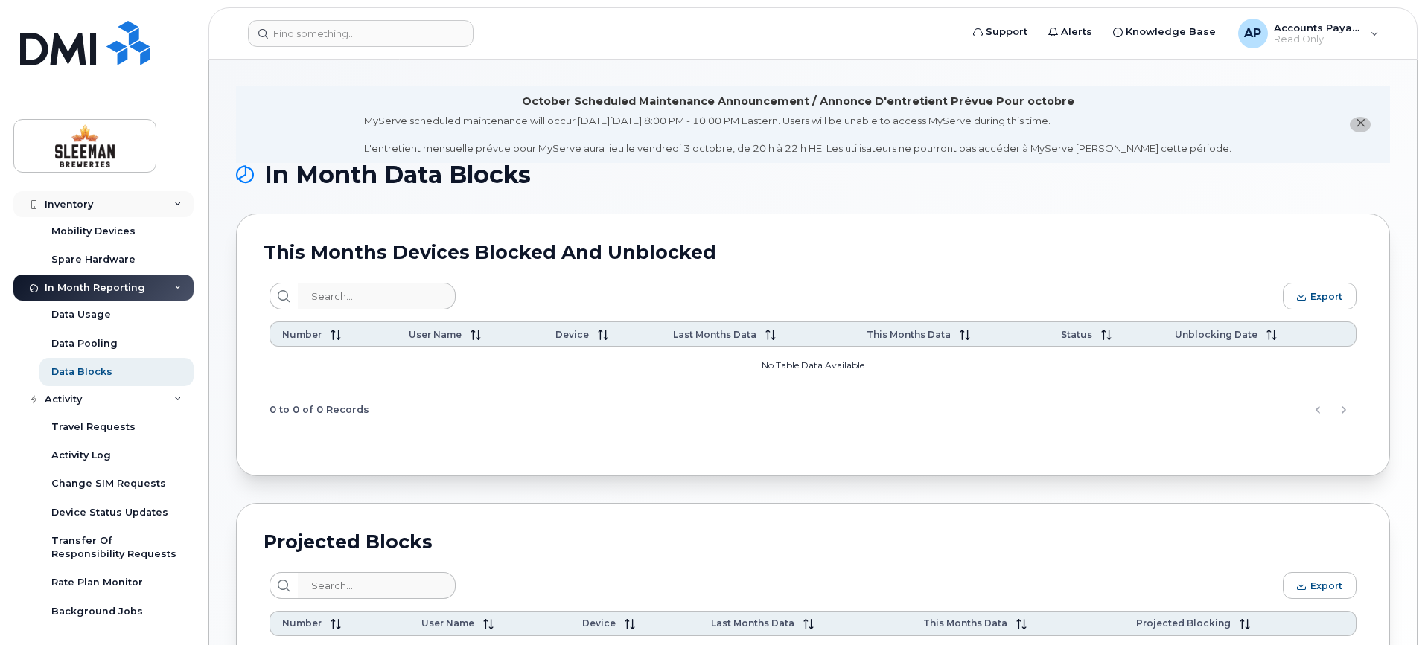
click at [176, 201] on icon at bounding box center [177, 204] width 7 height 7
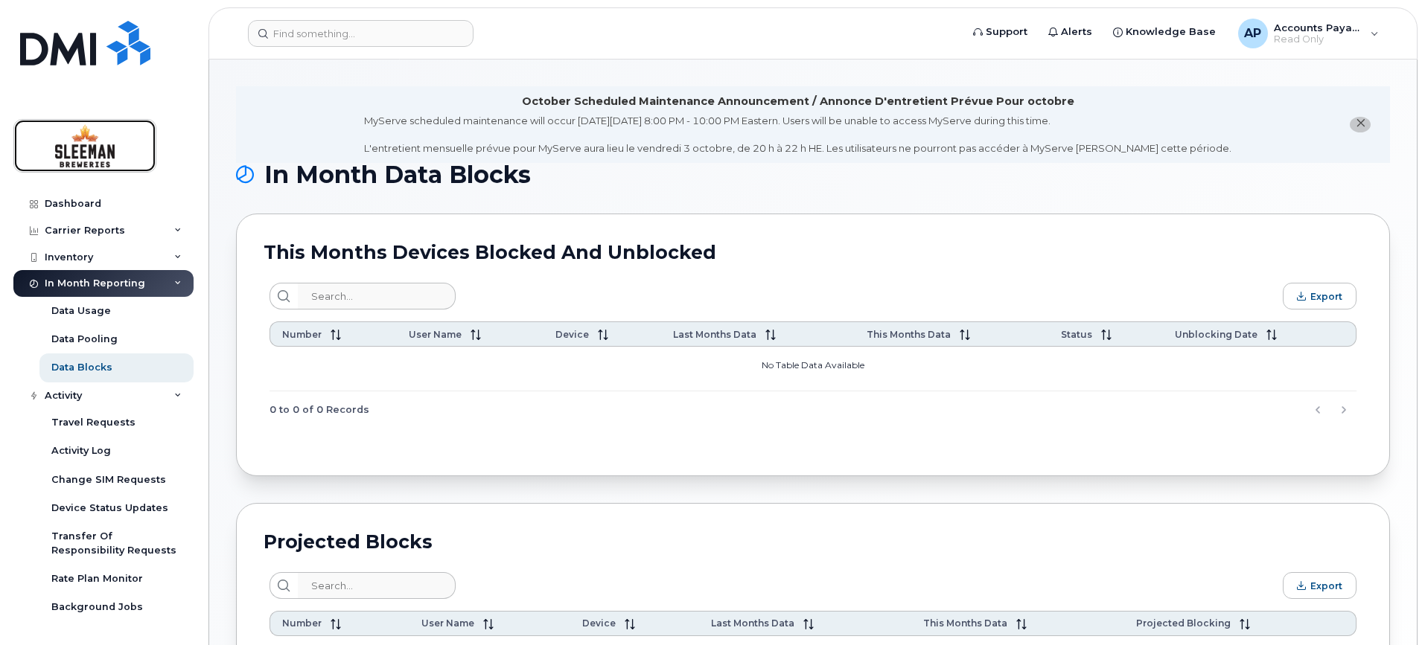
click at [88, 162] on img at bounding box center [85, 145] width 115 height 43
click at [65, 231] on div "Carrier Reports" at bounding box center [85, 231] width 80 height 12
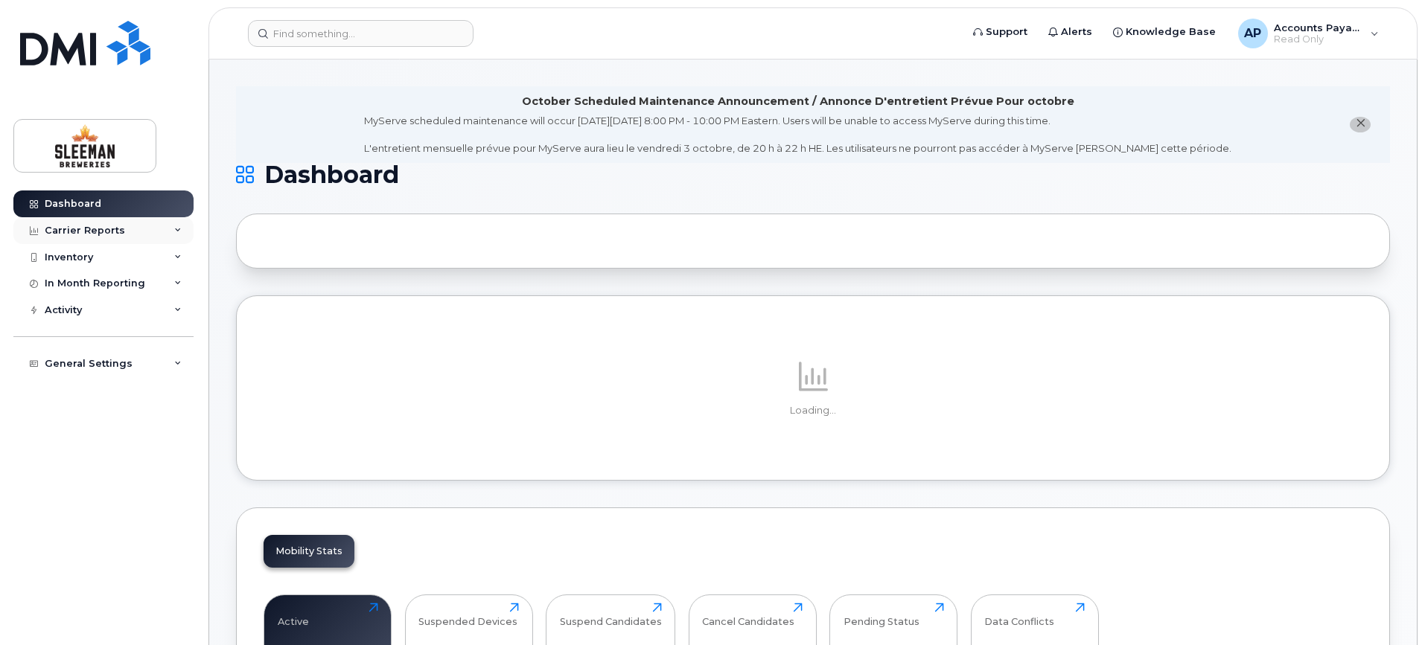
click at [71, 229] on div "Carrier Reports" at bounding box center [85, 231] width 80 height 12
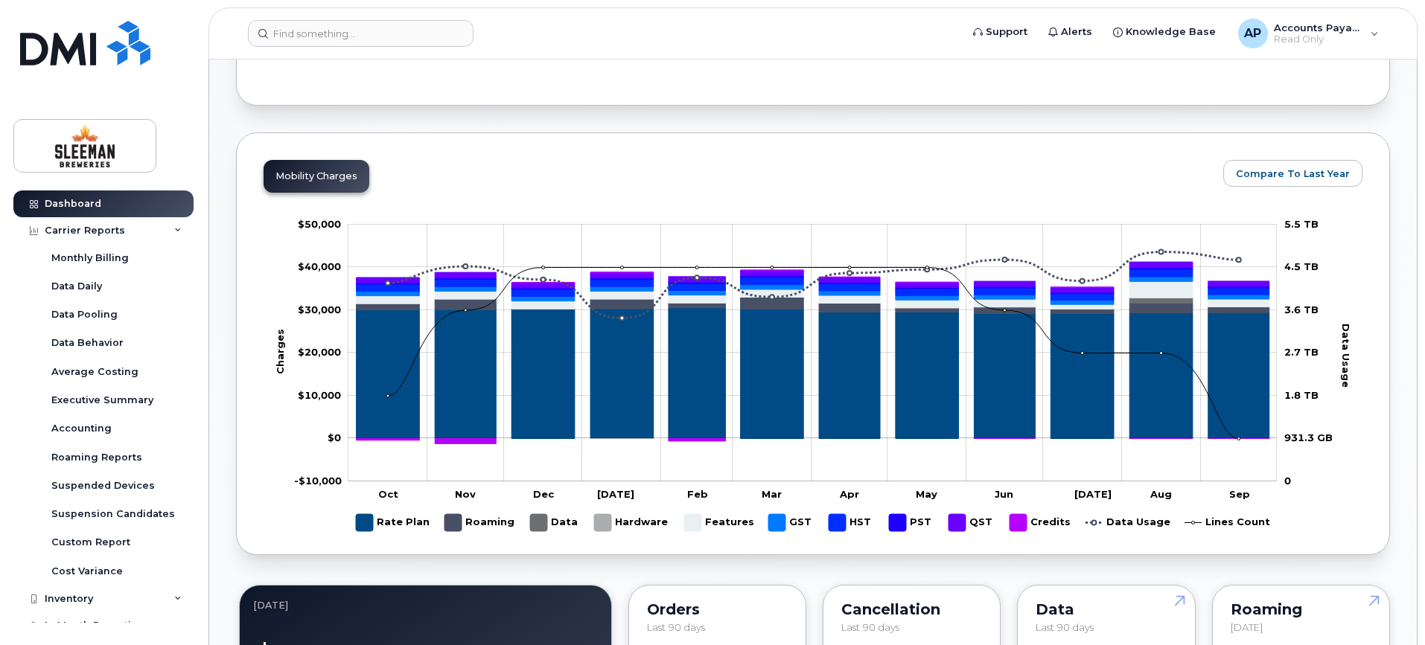
scroll to position [670, 0]
